Goal: Task Accomplishment & Management: Manage account settings

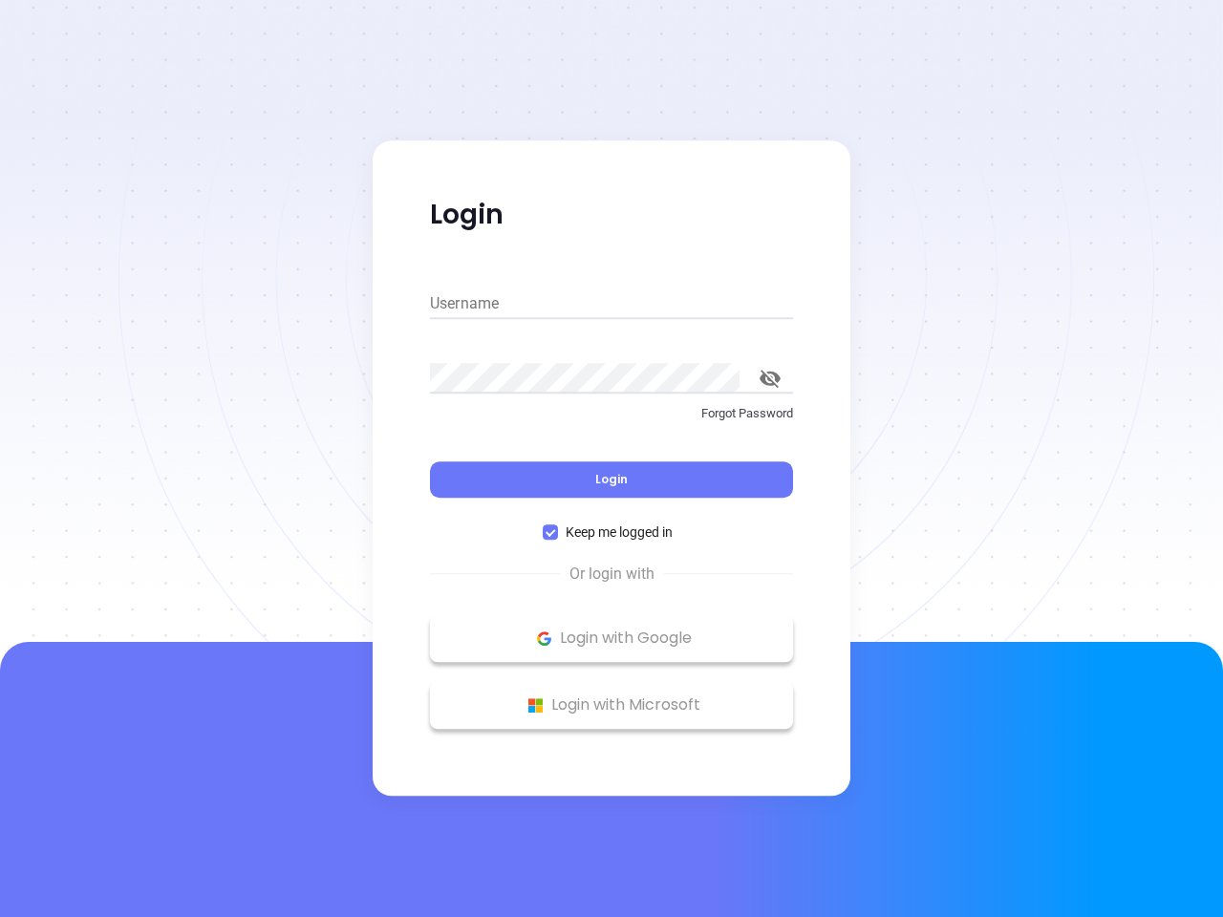
click at [611, 458] on div "Login" at bounding box center [611, 467] width 363 height 59
click at [611, 304] on input "Username" at bounding box center [611, 303] width 363 height 31
click at [770, 378] on icon "toggle password visibility" at bounding box center [769, 379] width 21 height 18
click at [611, 479] on span "Login" at bounding box center [611, 479] width 32 height 16
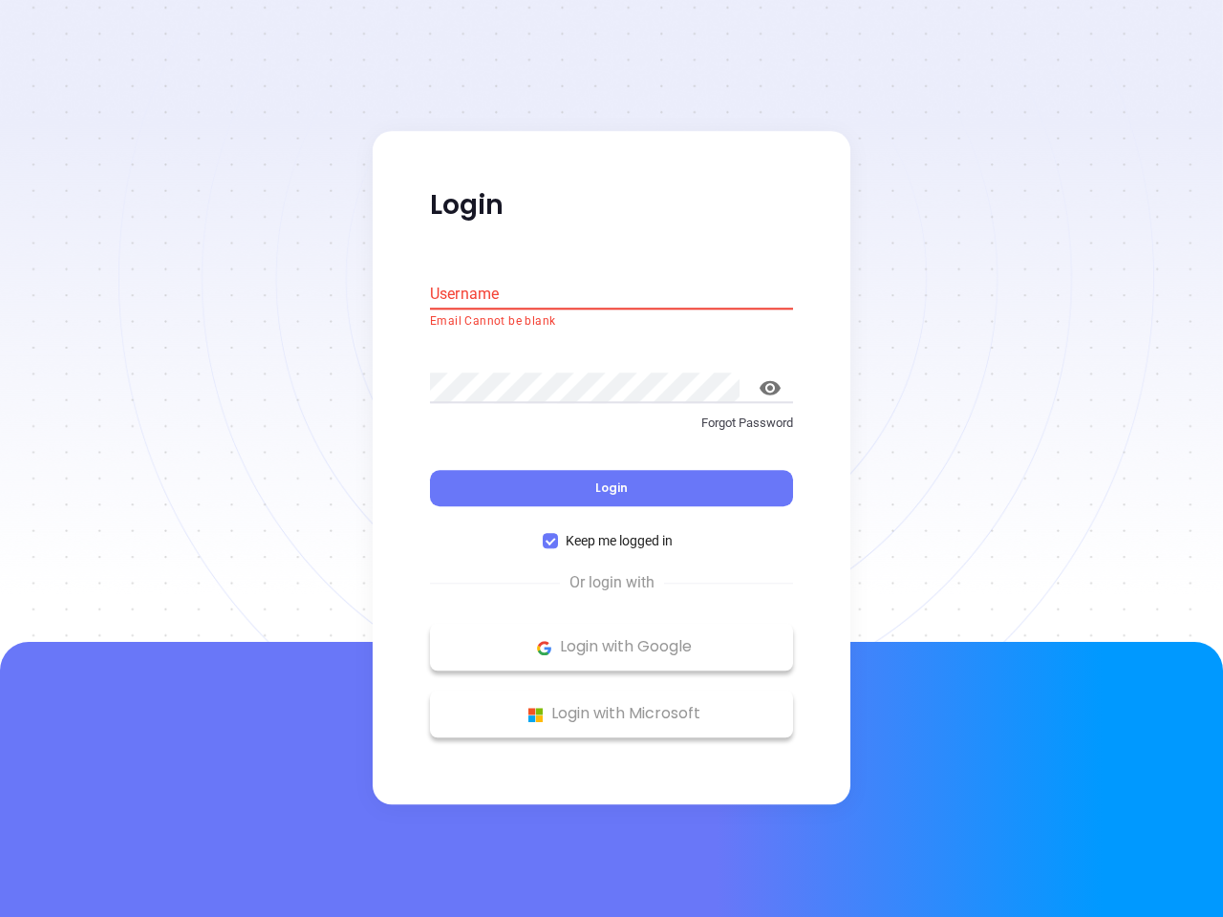
click at [611, 532] on span "Keep me logged in" at bounding box center [619, 541] width 122 height 21
click at [558, 534] on input "Keep me logged in" at bounding box center [549, 541] width 15 height 15
checkbox input "false"
click at [611, 638] on p "Login with Google" at bounding box center [611, 647] width 344 height 29
click at [611, 705] on p "Login with Microsoft" at bounding box center [611, 714] width 344 height 29
